Goal: Information Seeking & Learning: Learn about a topic

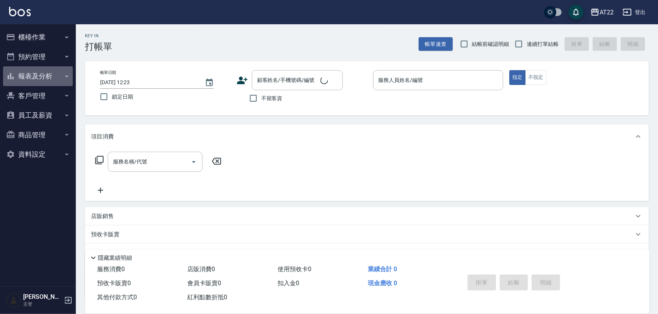
drag, startPoint x: 30, startPoint y: 72, endPoint x: 38, endPoint y: 72, distance: 7.2
click at [30, 73] on button "報表及分析" at bounding box center [38, 76] width 70 height 20
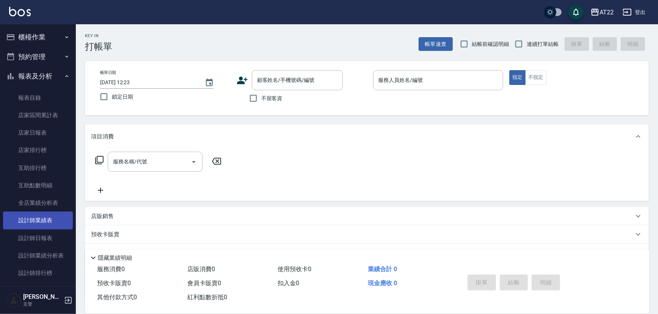
scroll to position [69, 0]
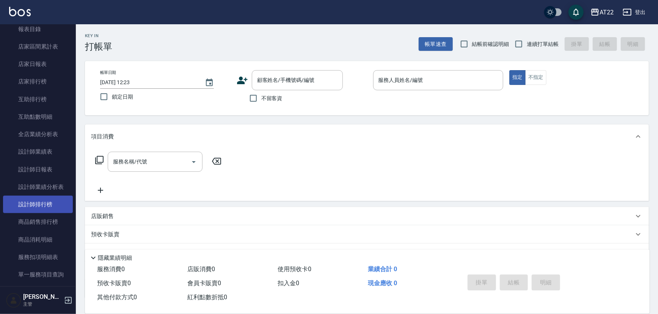
click at [54, 202] on link "設計師排行榜" at bounding box center [38, 204] width 70 height 17
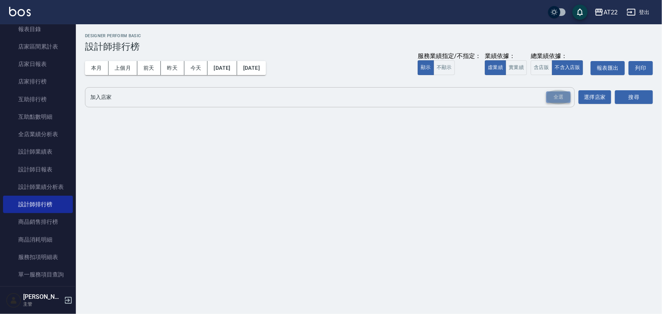
click at [561, 94] on div "全選" at bounding box center [558, 97] width 24 height 12
click at [98, 65] on button "本月" at bounding box center [97, 68] width 24 height 14
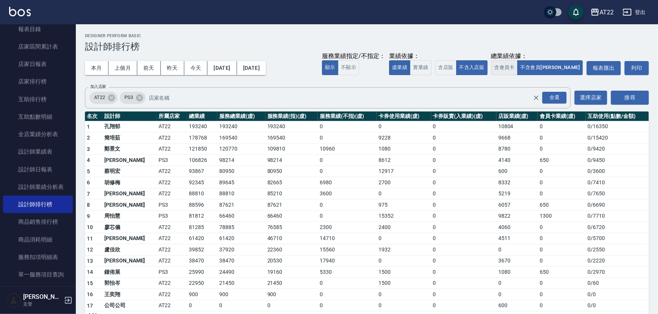
click at [518, 67] on button "含會員卡" at bounding box center [505, 67] width 27 height 15
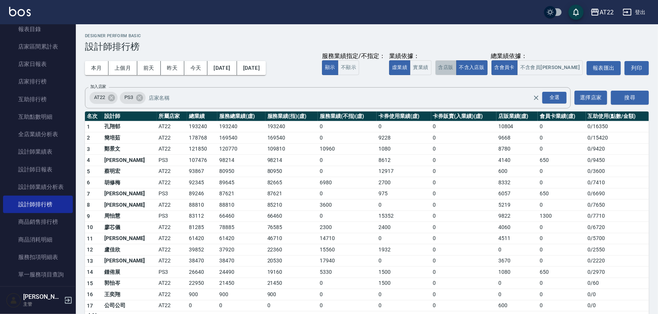
click at [457, 65] on button "含店販" at bounding box center [446, 67] width 21 height 15
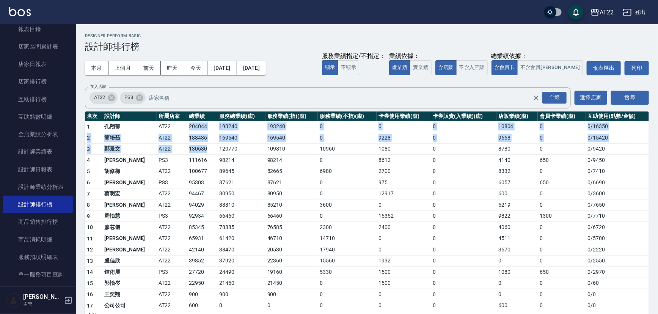
drag, startPoint x: 160, startPoint y: 127, endPoint x: 197, endPoint y: 146, distance: 41.8
click at [197, 146] on tbody "1 孔翔郁 AT22 204044 193240 193240 0 0 0 10804 0 0 / 16350 2 簡培茹 AT22 188436 16954…" at bounding box center [367, 221] width 564 height 200
click at [197, 146] on td "130630" at bounding box center [202, 148] width 30 height 11
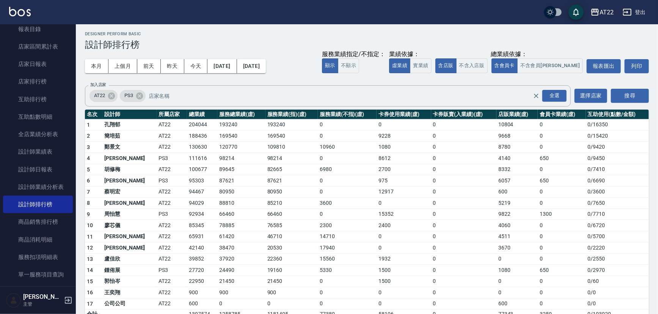
scroll to position [15, 0]
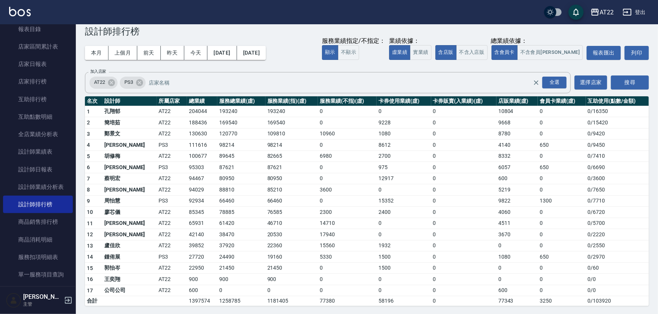
click at [634, 9] on button "登出" at bounding box center [634, 12] width 29 height 14
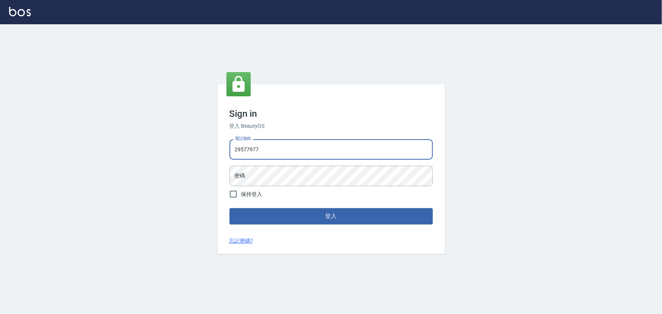
drag, startPoint x: 270, startPoint y: 152, endPoint x: 197, endPoint y: 143, distance: 73.1
click at [195, 150] on div "Sign in 登入 BeautyOS 電話號碼 29577977 電話號碼 密碼 密碼 保持登入 登入 忘記密碼?" at bounding box center [331, 169] width 662 height 290
type input "29572957"
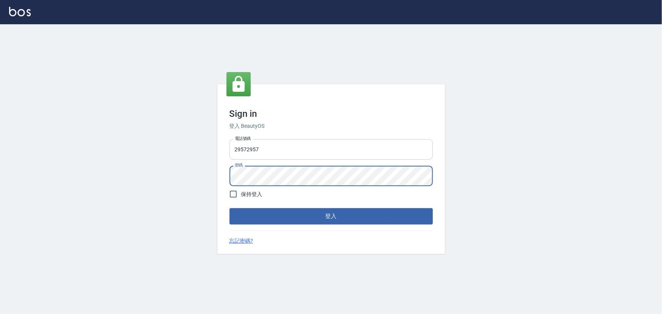
click at [230, 208] on button "登入" at bounding box center [331, 216] width 203 height 16
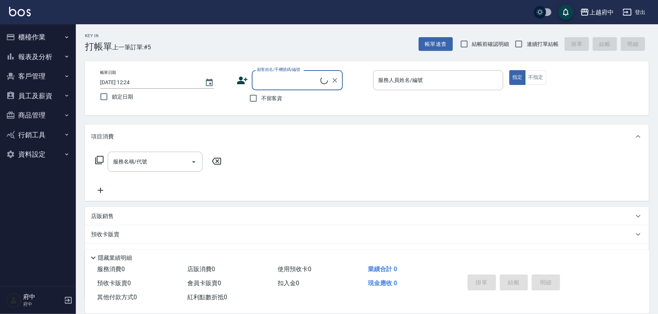
click at [49, 56] on button "報表及分析" at bounding box center [38, 57] width 70 height 20
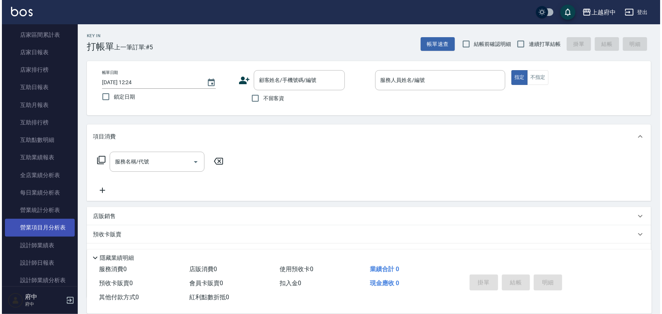
scroll to position [138, 0]
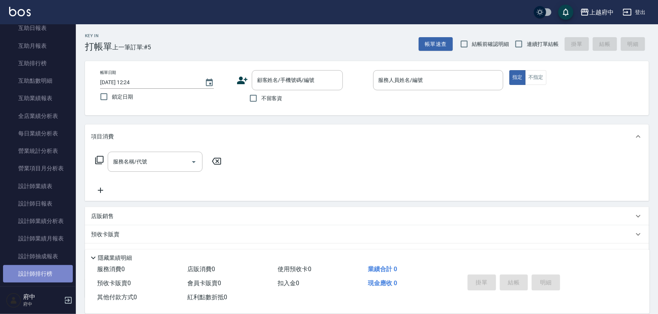
click at [49, 271] on link "設計師排行榜" at bounding box center [38, 273] width 70 height 17
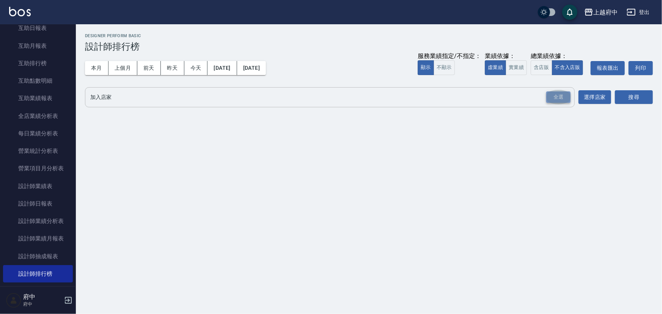
click at [563, 95] on div "全選" at bounding box center [558, 97] width 24 height 12
click at [92, 65] on button "本月" at bounding box center [97, 68] width 24 height 14
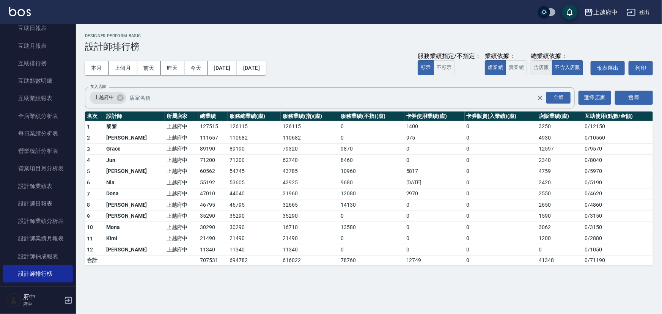
click at [548, 68] on button "含店販" at bounding box center [541, 67] width 21 height 15
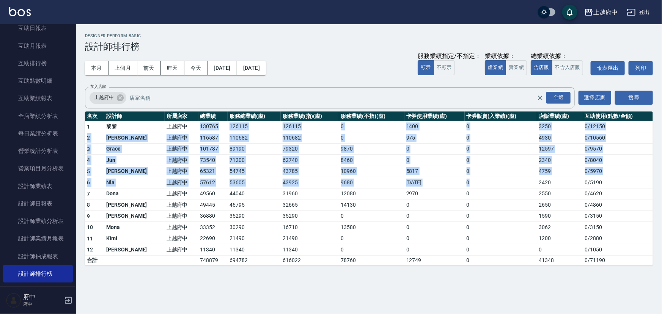
drag, startPoint x: 166, startPoint y: 124, endPoint x: 528, endPoint y: 179, distance: 366.5
click at [528, 179] on tbody "1 黎黎 上越府中 130765 126115 126115 0 1400 0 3250 0 / 12150 2 Annie 上越府中 116587 1106…" at bounding box center [369, 193] width 568 height 144
click at [528, 179] on td "0" at bounding box center [501, 182] width 72 height 11
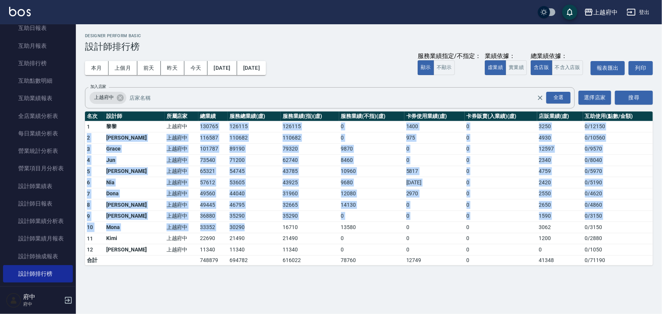
drag, startPoint x: 165, startPoint y: 125, endPoint x: 238, endPoint y: 229, distance: 127.1
click at [238, 229] on tbody "1 黎黎 上越府中 130765 126115 126115 0 1400 0 3250 0 / 12150 2 Annie 上越府中 116587 1106…" at bounding box center [369, 193] width 568 height 144
click at [238, 229] on td "30290" at bounding box center [254, 227] width 53 height 11
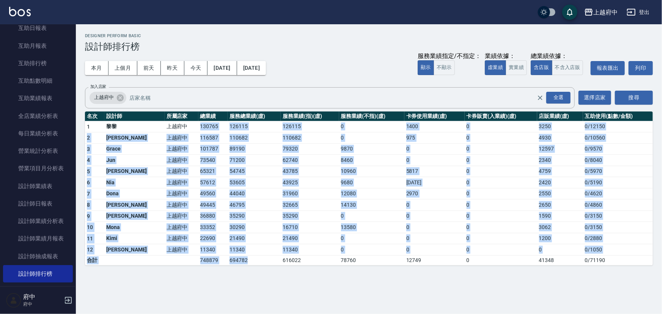
drag, startPoint x: 167, startPoint y: 125, endPoint x: 233, endPoint y: 261, distance: 151.7
click at [233, 261] on tbody "1 黎黎 上越府中 130765 126115 126115 0 1400 0 3250 0 / 12150 2 Annie 上越府中 116587 1106…" at bounding box center [369, 193] width 568 height 144
click at [233, 261] on td "694782" at bounding box center [254, 260] width 53 height 10
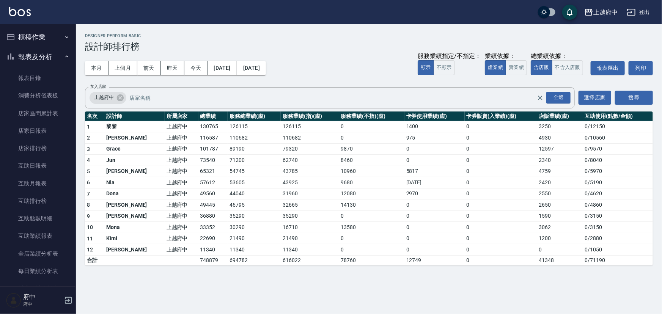
click at [56, 54] on button "報表及分析" at bounding box center [38, 57] width 70 height 20
